Goal: Browse casually

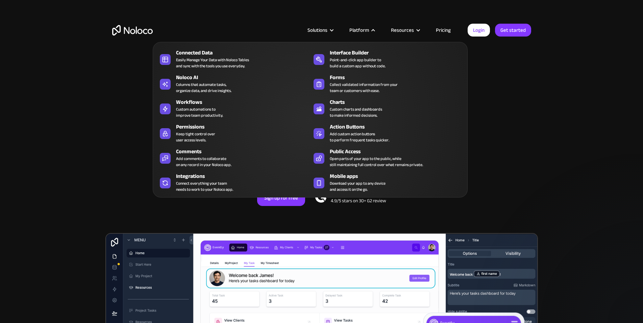
click at [186, 24] on div "Solutions Use Cases Business Types Project Management Keep track of customers, …" at bounding box center [321, 30] width 432 height 26
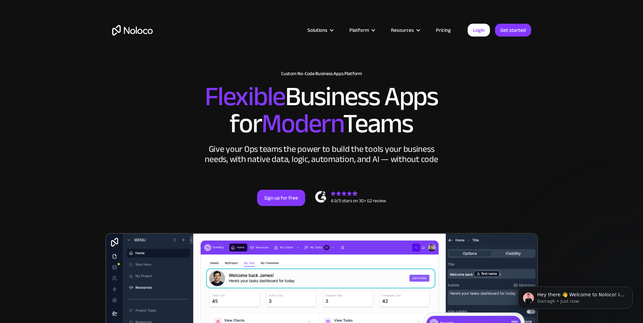
click at [148, 29] on img "home" at bounding box center [132, 30] width 41 height 10
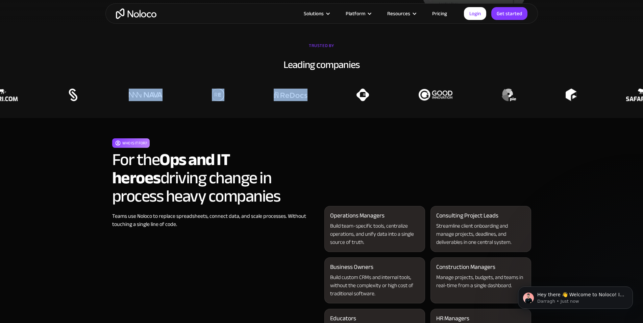
drag, startPoint x: 344, startPoint y: 117, endPoint x: 179, endPoint y: 111, distance: 164.9
click at [179, 101] on div at bounding box center [219, 94] width 643 height 12
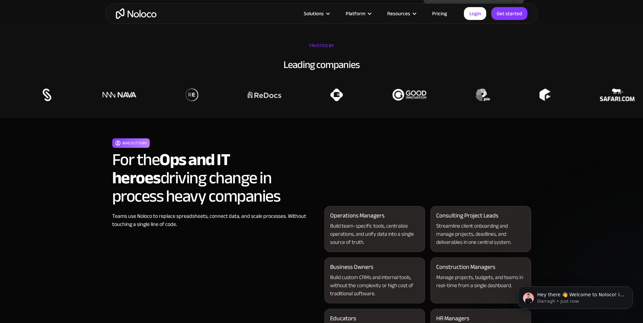
click at [263, 145] on div "Who is it for? For the Ops and IT heroes driving change in process heavy compan…" at bounding box center [321, 308] width 432 height 381
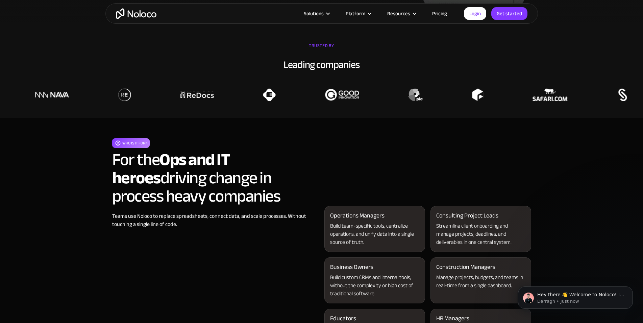
drag, startPoint x: 288, startPoint y: 117, endPoint x: 571, endPoint y: 127, distance: 282.9
click at [571, 118] on section "TRUSTED BY Leading companies" at bounding box center [321, 71] width 643 height 94
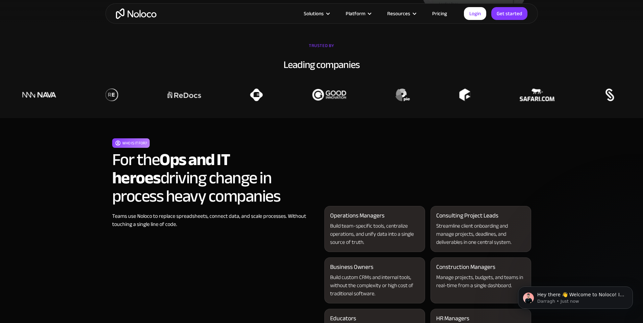
click at [548, 157] on section "Who is it for? For the Ops and IT heroes driving change in process heavy compan…" at bounding box center [321, 308] width 643 height 381
